Goal: Task Accomplishment & Management: Manage account settings

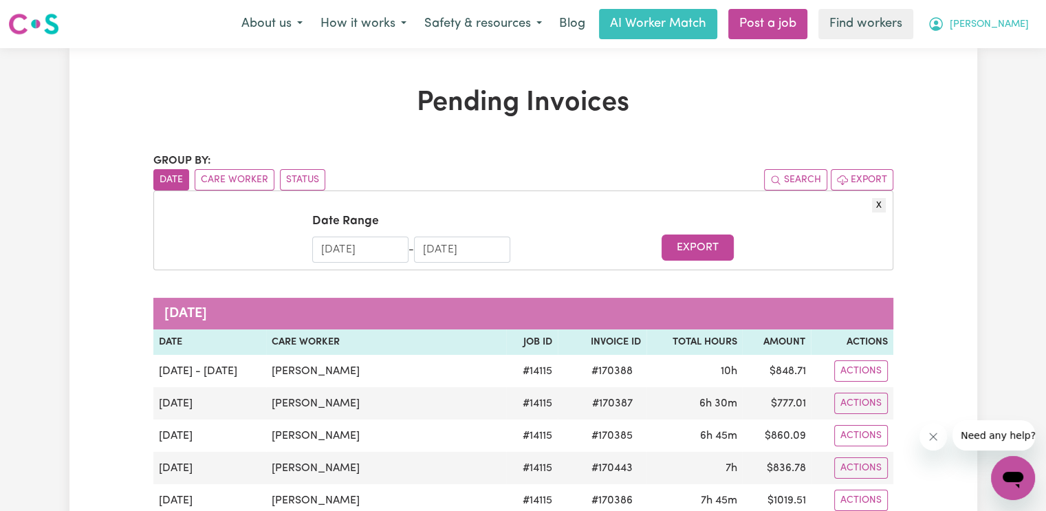
click at [1002, 25] on span "[PERSON_NAME]" at bounding box center [989, 24] width 79 height 15
click at [998, 69] on link "Logout" at bounding box center [982, 79] width 109 height 26
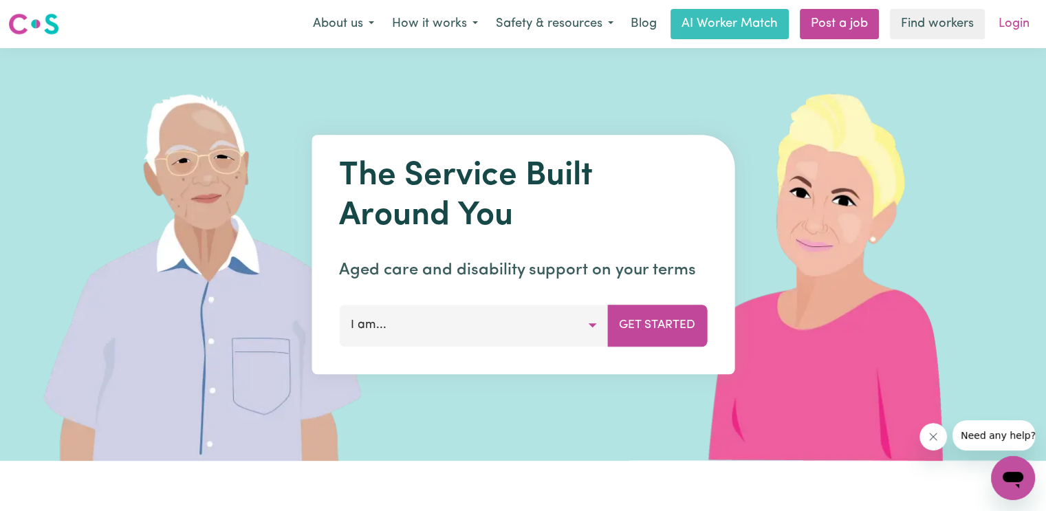
click at [1016, 25] on link "Login" at bounding box center [1013, 24] width 47 height 30
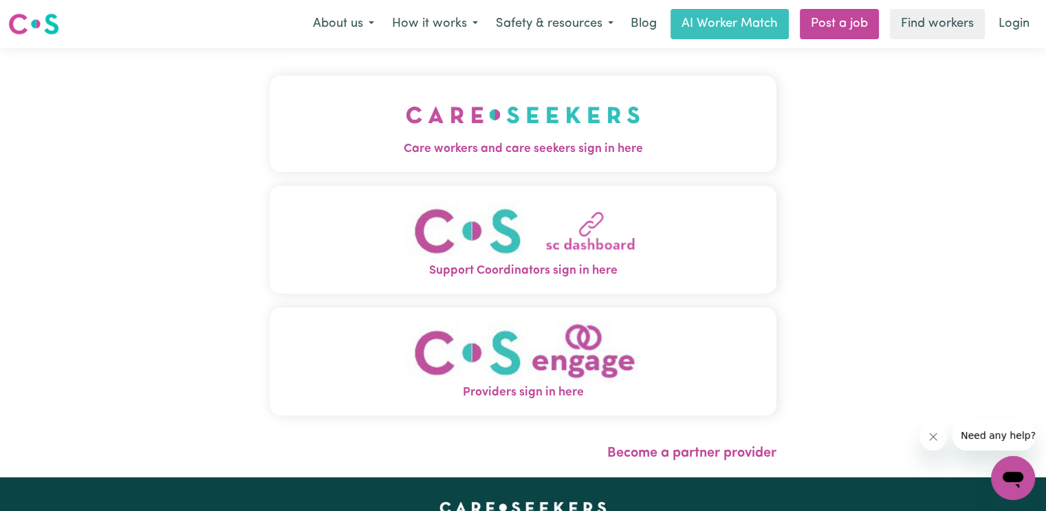
click at [498, 128] on button "Care workers and care seekers sign in here" at bounding box center [523, 124] width 507 height 96
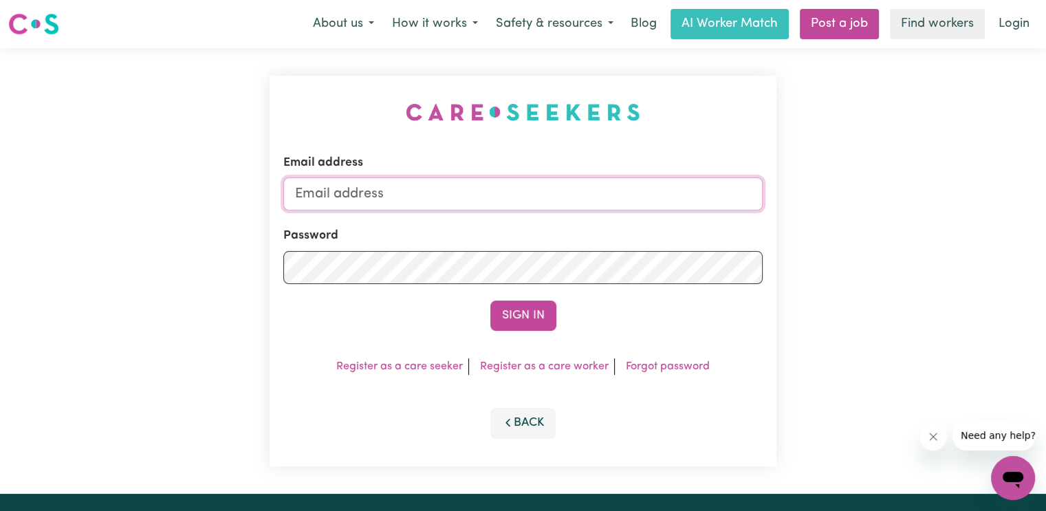
click at [342, 194] on input "Email address" at bounding box center [522, 193] width 479 height 33
type input "[EMAIL_ADDRESS][DOMAIN_NAME]"
click at [490, 300] on button "Sign In" at bounding box center [523, 315] width 66 height 30
